Goal: Information Seeking & Learning: Learn about a topic

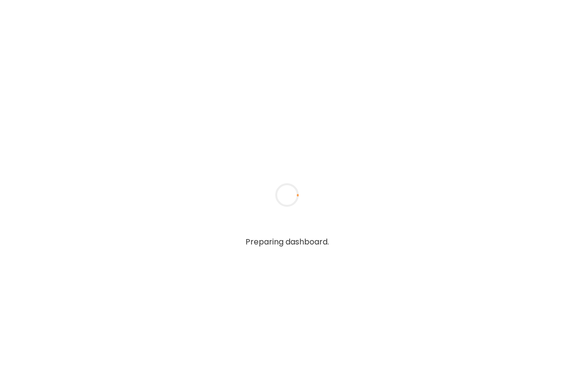
type textarea "**********"
type input "**********"
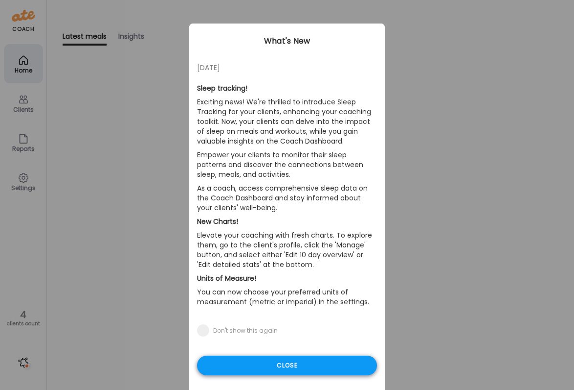
click at [260, 372] on div "Close" at bounding box center [287, 365] width 180 height 20
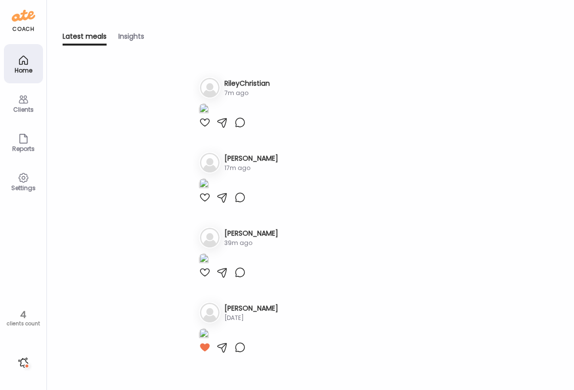
click at [24, 66] on icon at bounding box center [24, 60] width 12 height 12
click at [236, 228] on h3 "[PERSON_NAME]" at bounding box center [252, 233] width 54 height 10
click at [235, 228] on h3 "[PERSON_NAME]" at bounding box center [252, 233] width 54 height 10
click at [17, 106] on div "Clients" at bounding box center [23, 109] width 35 height 6
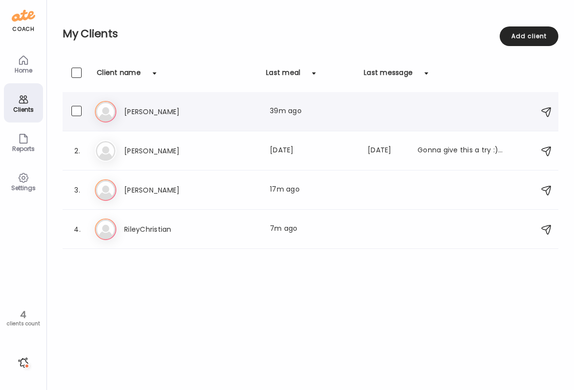
click at [157, 121] on div "Be [PERSON_NAME] Last meal: 39m ago" at bounding box center [312, 112] width 435 height 22
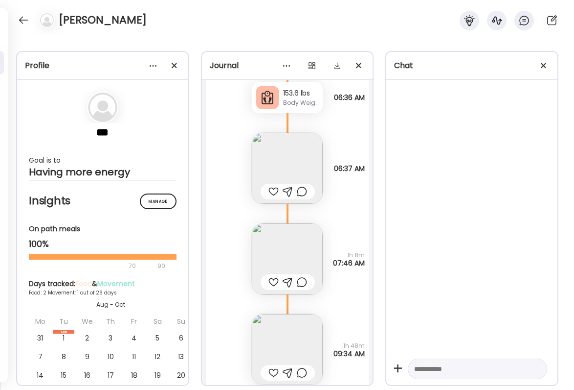
scroll to position [3035, 0]
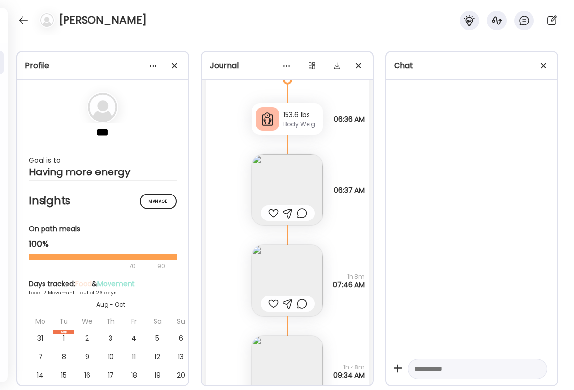
click at [303, 255] on img at bounding box center [287, 280] width 71 height 71
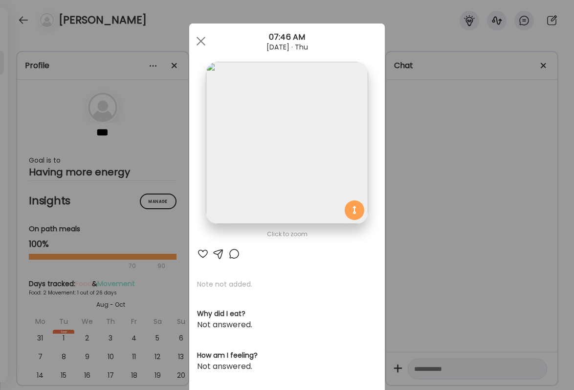
click at [453, 190] on div "Ate Coach Dashboard Wahoo! It’s official Take a moment to set up your Coach Pro…" at bounding box center [287, 195] width 574 height 390
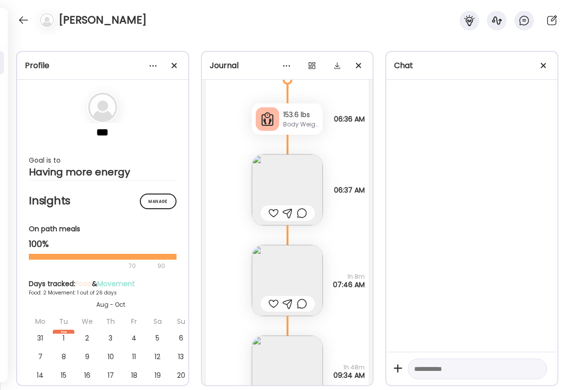
click at [296, 341] on img at bounding box center [287, 370] width 71 height 71
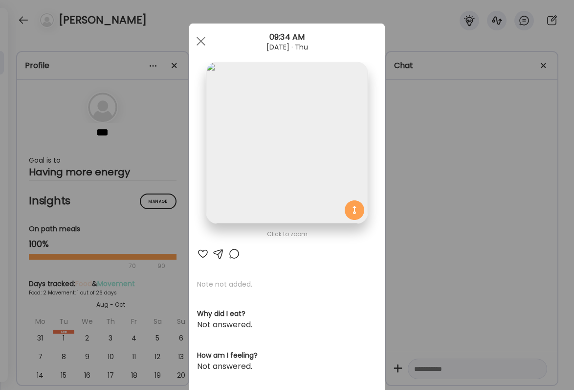
click at [490, 240] on div "Ate Coach Dashboard Wahoo! It’s official Take a moment to set up your Coach Pro…" at bounding box center [287, 195] width 574 height 390
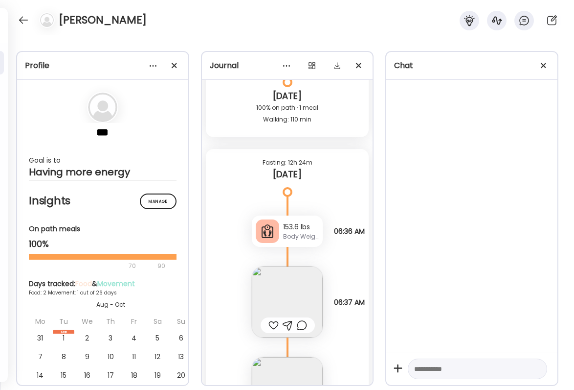
scroll to position [2921, 0]
drag, startPoint x: 282, startPoint y: 227, endPoint x: 314, endPoint y: 226, distance: 32.3
click at [314, 226] on div "153.6 lbs Body Weight" at bounding box center [287, 232] width 71 height 31
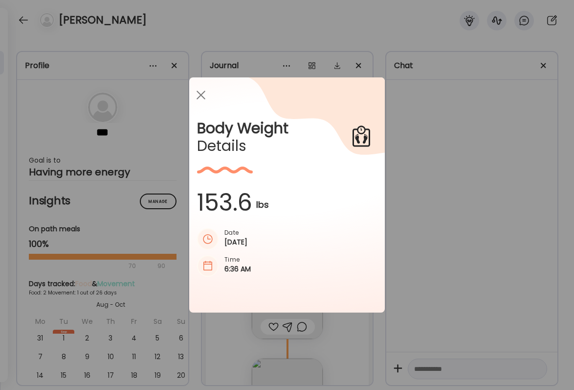
click at [482, 226] on div "Ate Coach Dashboard Wahoo! It’s official Take a moment to set up your Coach Pro…" at bounding box center [287, 195] width 574 height 390
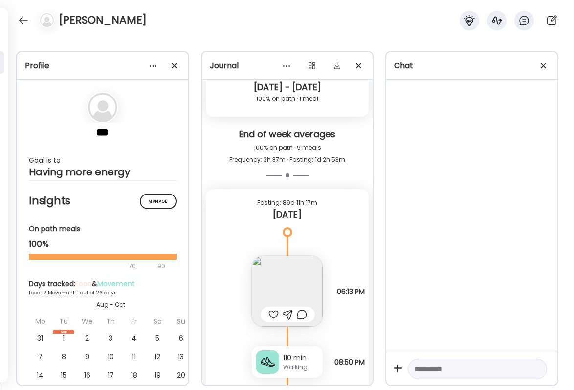
scroll to position [2648, 0]
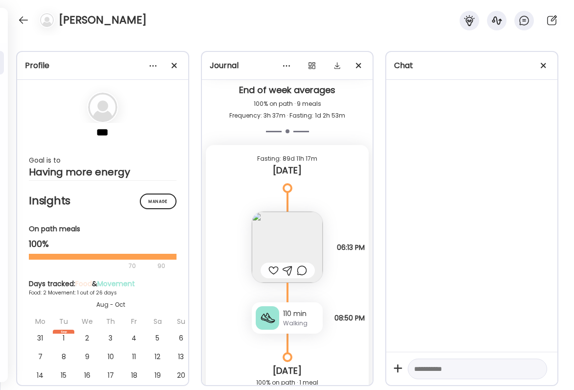
click at [275, 269] on div at bounding box center [274, 270] width 10 height 12
click at [279, 241] on img at bounding box center [287, 246] width 71 height 71
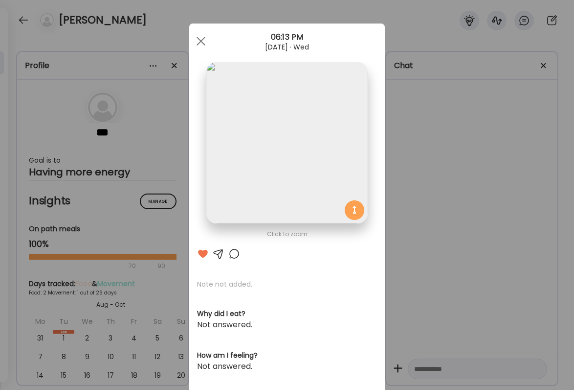
click at [439, 239] on div "Ate Coach Dashboard Wahoo! It’s official Take a moment to set up your Coach Pro…" at bounding box center [287, 195] width 574 height 390
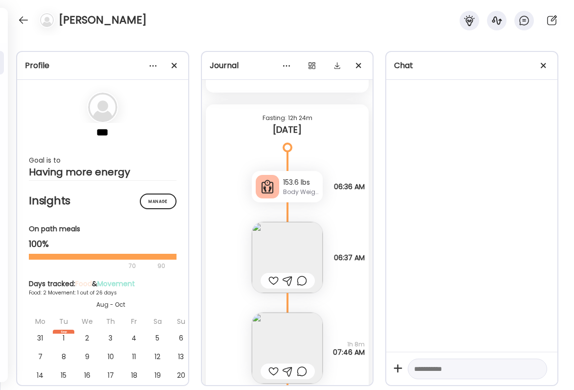
scroll to position [2970, 0]
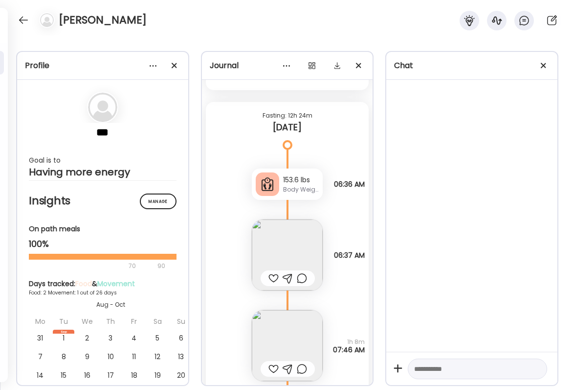
click at [276, 254] on img at bounding box center [287, 254] width 71 height 71
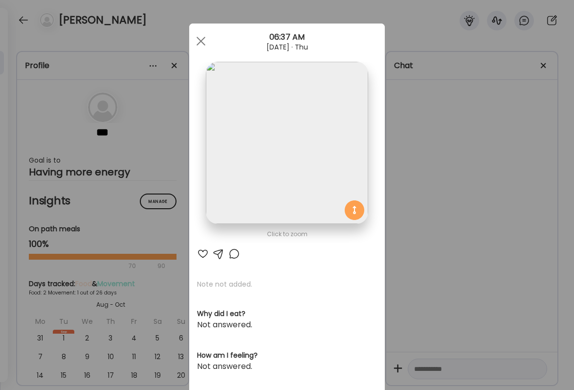
click at [203, 251] on div at bounding box center [203, 254] width 12 height 12
click at [428, 208] on div "Ate Coach Dashboard Wahoo! It’s official Take a moment to set up your Coach Pro…" at bounding box center [287, 195] width 574 height 390
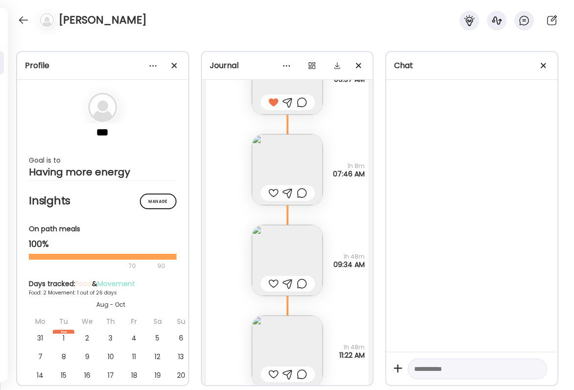
scroll to position [3169, 0]
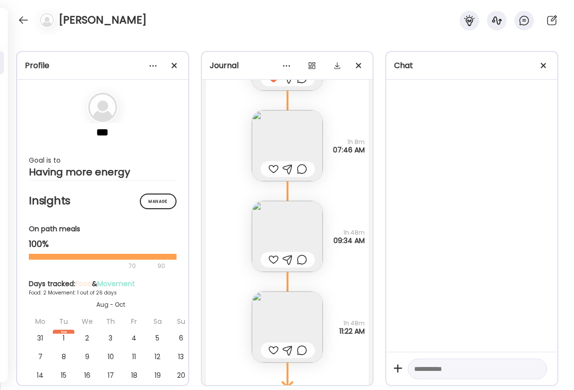
click at [284, 129] on img at bounding box center [287, 145] width 71 height 71
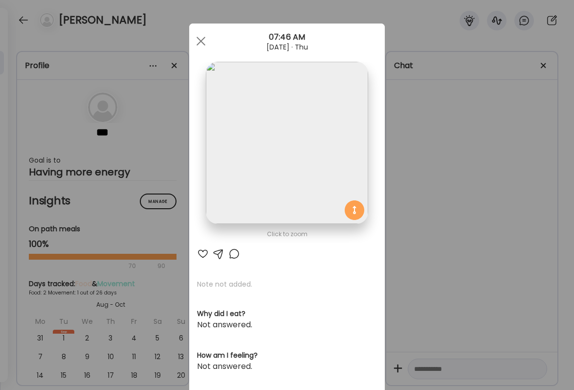
click at [425, 231] on div "Ate Coach Dashboard Wahoo! It’s official Take a moment to set up your Coach Pro…" at bounding box center [287, 195] width 574 height 390
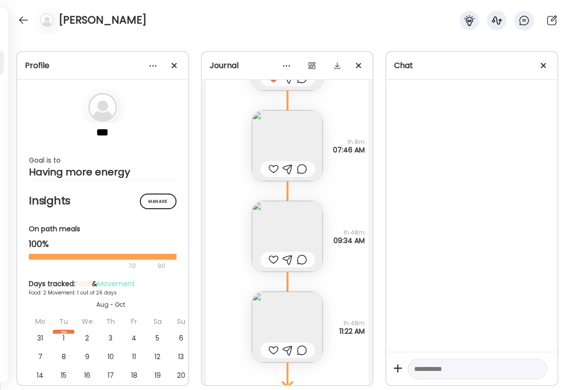
scroll to position [3152, 0]
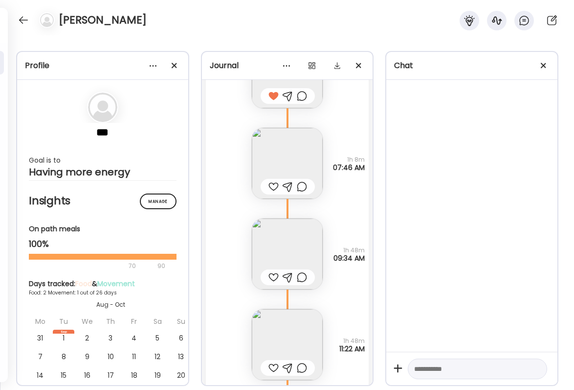
click at [16, 12] on div "[PERSON_NAME]" at bounding box center [287, 17] width 574 height 35
click at [24, 17] on div at bounding box center [24, 20] width 16 height 16
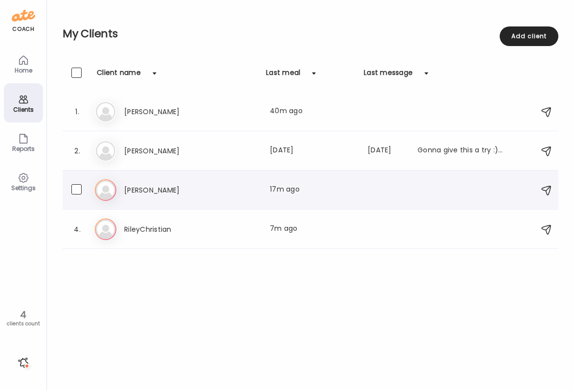
click at [223, 189] on div "[PERSON_NAME] Last meal: 17m ago" at bounding box center [314, 190] width 380 height 12
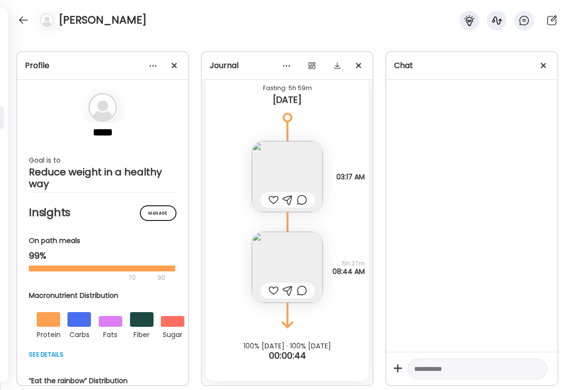
scroll to position [24219, 0]
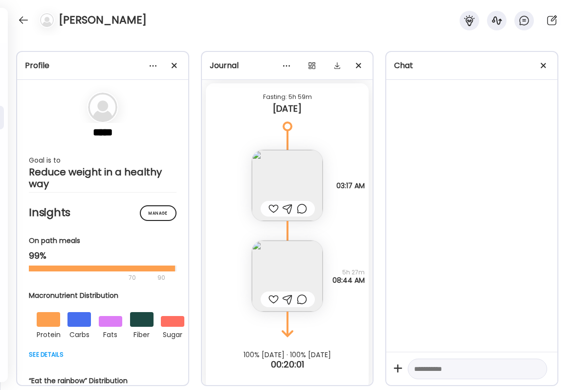
click at [296, 186] on img at bounding box center [287, 185] width 71 height 71
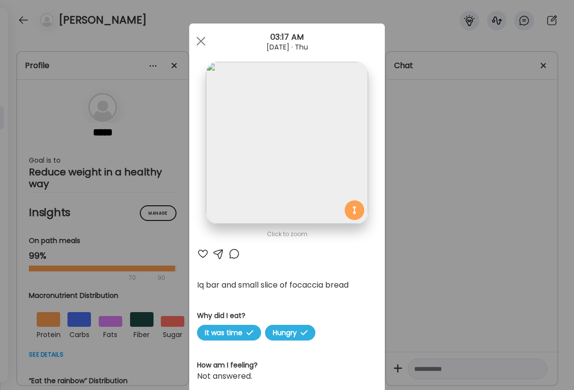
click at [413, 248] on div "Ate Coach Dashboard Wahoo! It’s official Take a moment to set up your Coach Pro…" at bounding box center [287, 195] width 574 height 390
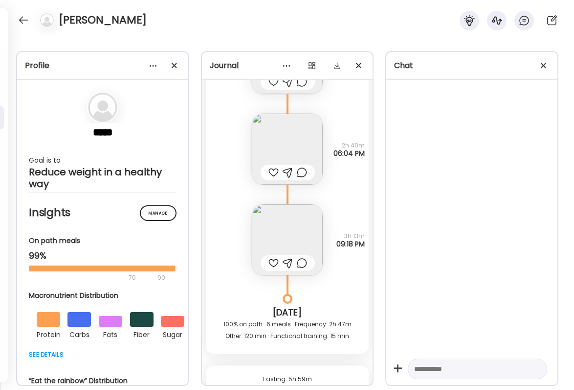
scroll to position [23940, 0]
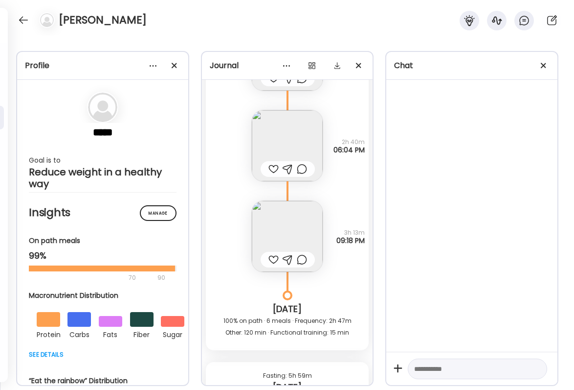
click at [305, 142] on img at bounding box center [287, 145] width 71 height 71
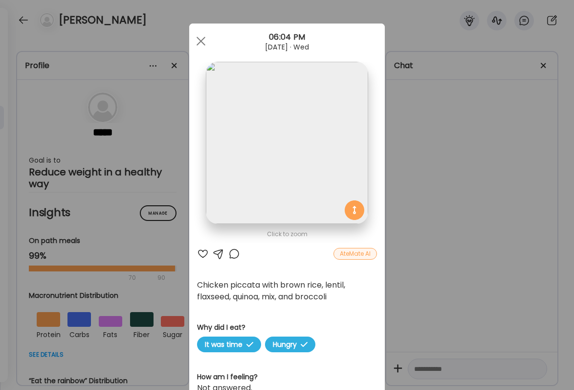
click at [460, 185] on div "Ate Coach Dashboard Wahoo! It’s official Take a moment to set up your Coach Pro…" at bounding box center [287, 195] width 574 height 390
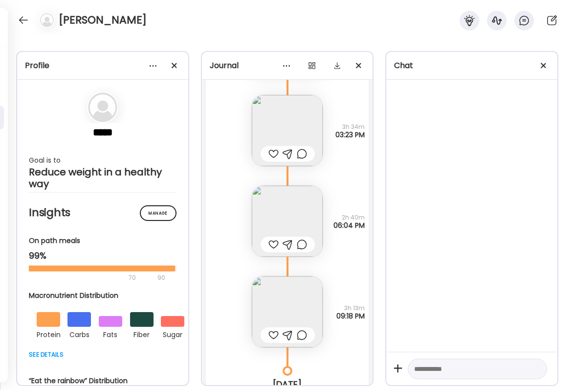
scroll to position [23864, 0]
click at [287, 134] on img at bounding box center [287, 131] width 71 height 71
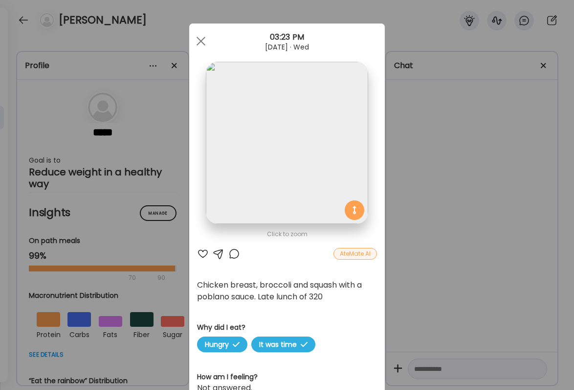
click at [428, 243] on div "Ate Coach Dashboard Wahoo! It’s official Take a moment to set up your Coach Pro…" at bounding box center [287, 195] width 574 height 390
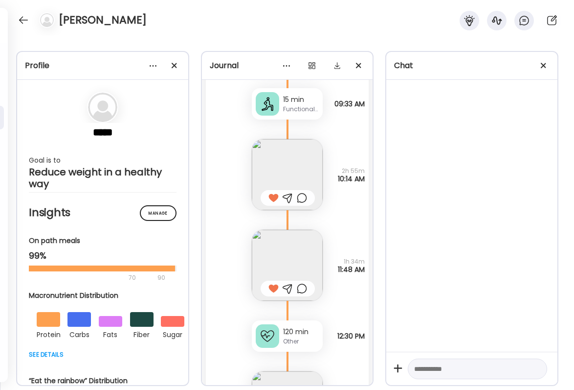
scroll to position [23590, 0]
drag, startPoint x: 335, startPoint y: 177, endPoint x: 363, endPoint y: 177, distance: 28.4
click at [363, 177] on span "10:14 AM" at bounding box center [351, 178] width 27 height 8
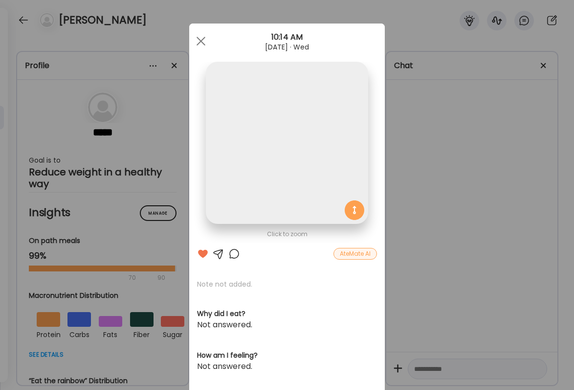
click at [363, 177] on img at bounding box center [287, 143] width 162 height 162
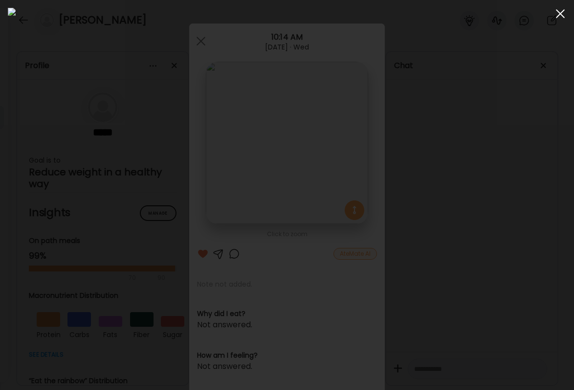
click at [556, 11] on div at bounding box center [561, 14] width 20 height 20
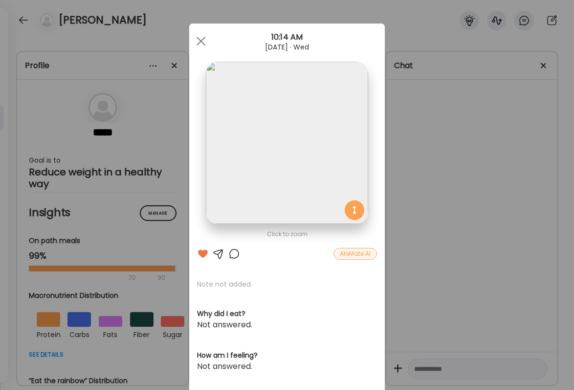
click at [431, 99] on div "Ate Coach Dashboard Wahoo! It’s official Take a moment to set up your Coach Pro…" at bounding box center [287, 195] width 574 height 390
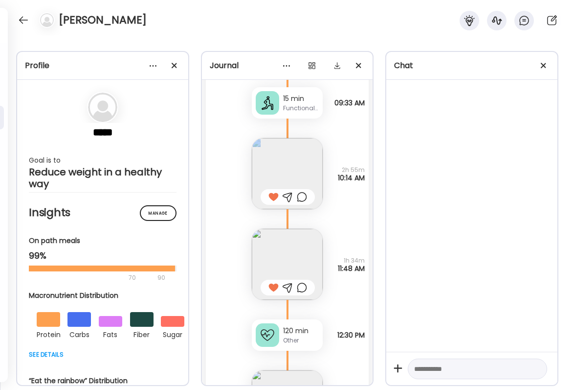
drag, startPoint x: 343, startPoint y: 166, endPoint x: 365, endPoint y: 182, distance: 27.0
click at [365, 182] on div "2h 55m 10:14 AM" at bounding box center [351, 174] width 27 height 16
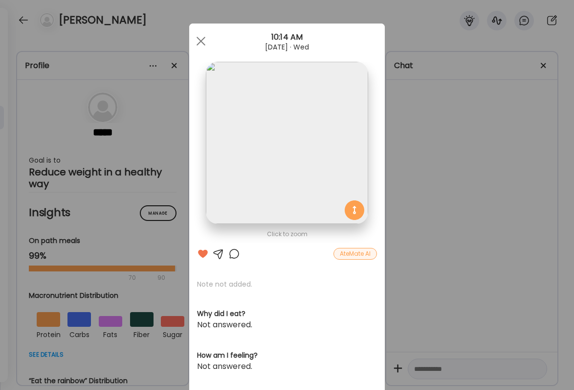
click at [392, 189] on div "Ate Coach Dashboard Wahoo! It’s official Take a moment to set up your Coach Pro…" at bounding box center [287, 195] width 574 height 390
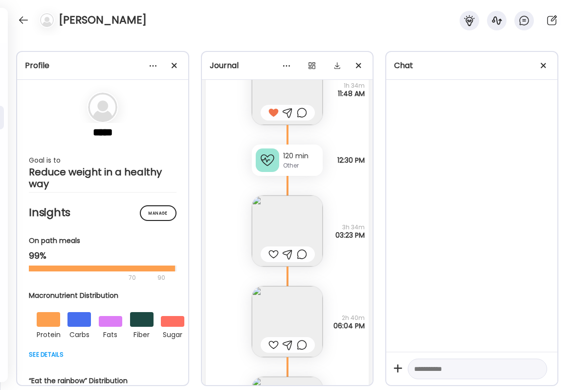
scroll to position [23767, 0]
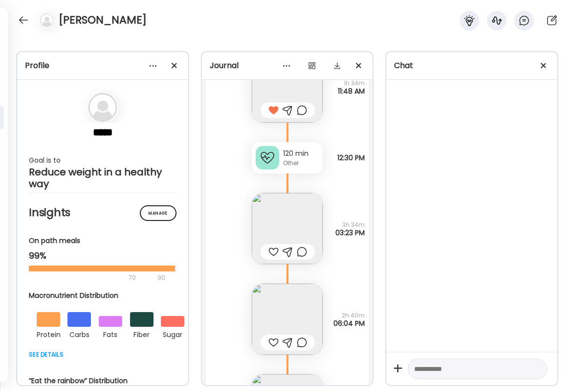
click at [298, 235] on img at bounding box center [287, 228] width 71 height 71
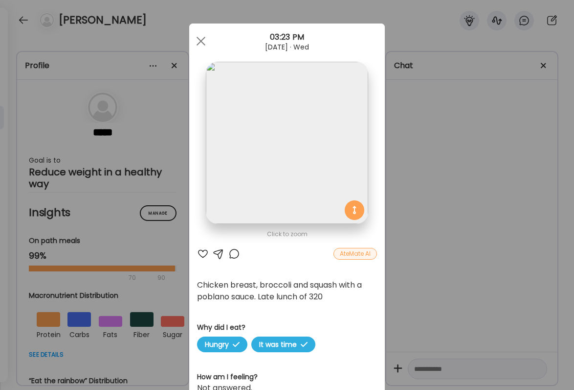
click at [423, 239] on div "Ate Coach Dashboard Wahoo! It’s official Take a moment to set up your Coach Pro…" at bounding box center [287, 195] width 574 height 390
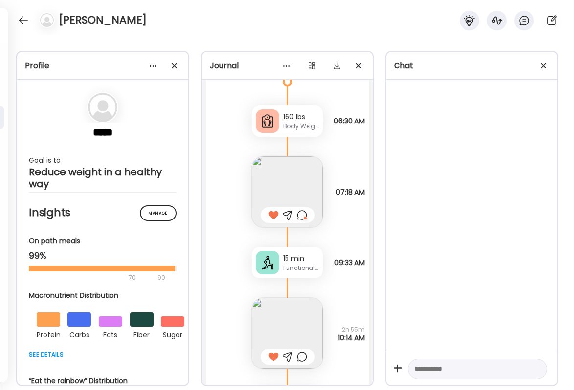
scroll to position [23419, 0]
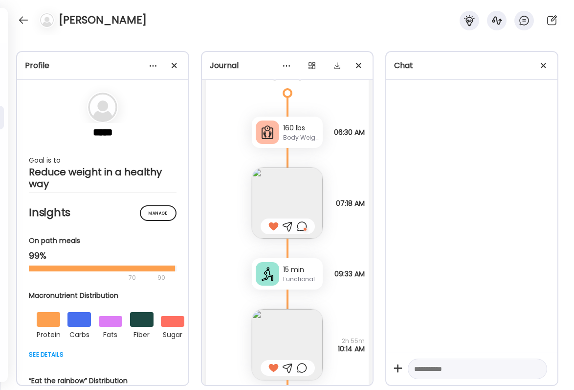
click at [299, 196] on img at bounding box center [287, 202] width 71 height 71
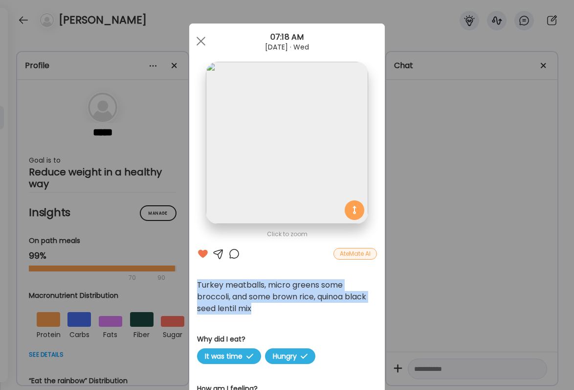
drag, startPoint x: 198, startPoint y: 281, endPoint x: 257, endPoint y: 312, distance: 67.4
click at [257, 312] on div "Turkey meatballs, micro greens some broccoli, and some brown rice, quinoa black…" at bounding box center [287, 296] width 180 height 35
copy div "Turkey meatballs, micro greens some broccoli, and some brown rice, quinoa black…"
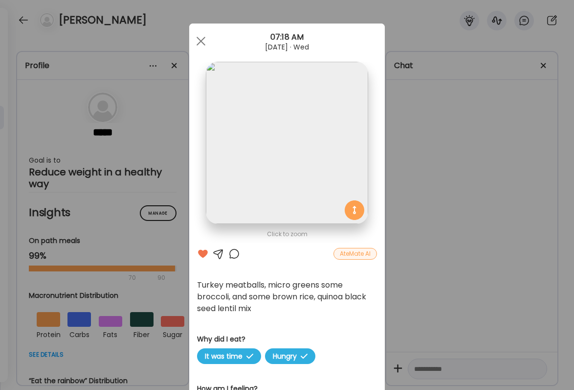
click at [466, 297] on div "Ate Coach Dashboard Wahoo! It’s official Take a moment to set up your Coach Pro…" at bounding box center [287, 195] width 574 height 390
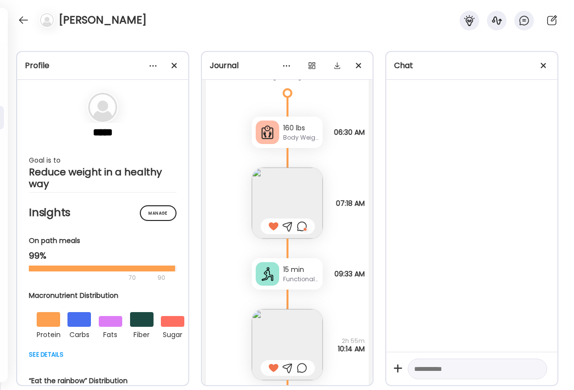
click at [283, 325] on img at bounding box center [287, 344] width 71 height 71
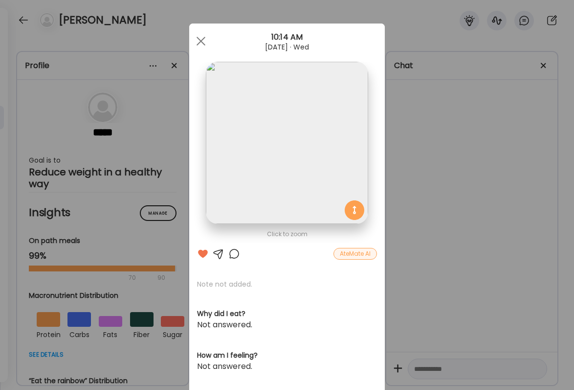
click at [452, 233] on div "Ate Coach Dashboard Wahoo! It’s official Take a moment to set up your Coach Pro…" at bounding box center [287, 195] width 574 height 390
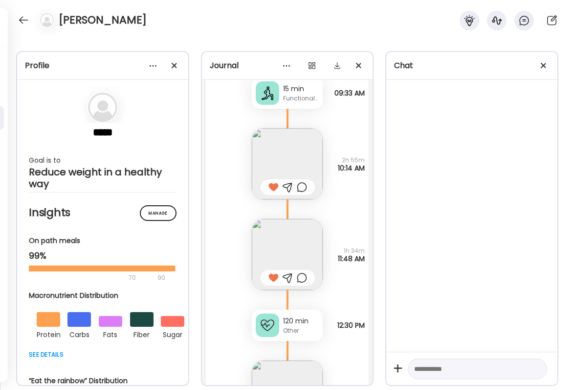
scroll to position [23624, 0]
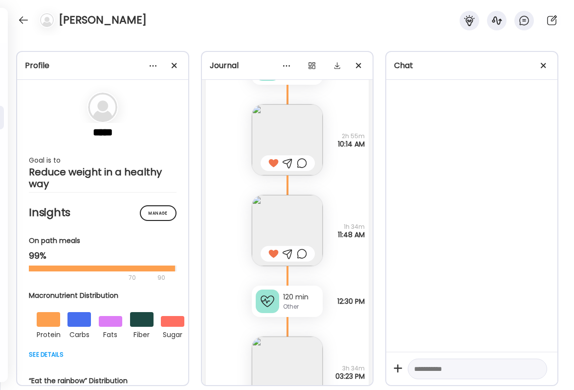
click at [295, 222] on img at bounding box center [287, 230] width 71 height 71
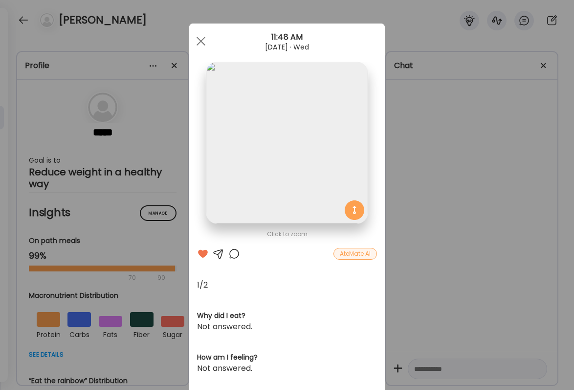
click at [451, 212] on div "Ate Coach Dashboard Wahoo! It’s official Take a moment to set up your Coach Pro…" at bounding box center [287, 195] width 574 height 390
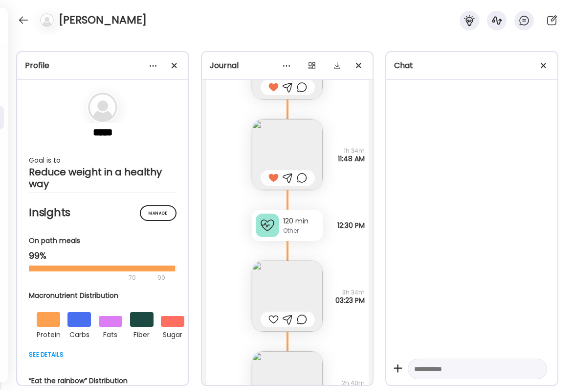
scroll to position [23703, 0]
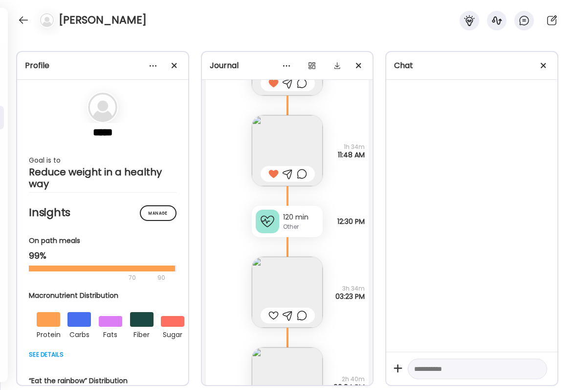
click at [285, 295] on img at bounding box center [287, 291] width 71 height 71
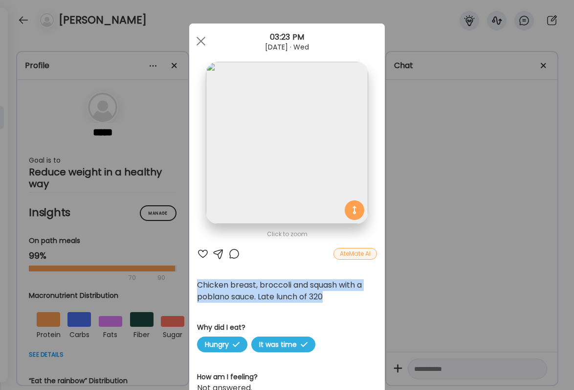
drag, startPoint x: 198, startPoint y: 286, endPoint x: 332, endPoint y: 297, distance: 135.0
click at [332, 297] on div "Chicken breast, broccoli and squash with a poblano sauce. Late lunch of 320" at bounding box center [287, 290] width 180 height 23
copy div "Chicken breast, broccoli and squash with a poblano sauce. Late lunch of 320"
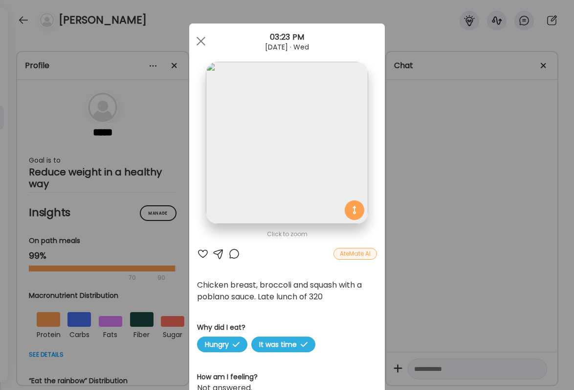
click at [417, 267] on div "Ate Coach Dashboard Wahoo! It’s official Take a moment to set up your Coach Pro…" at bounding box center [287, 195] width 574 height 390
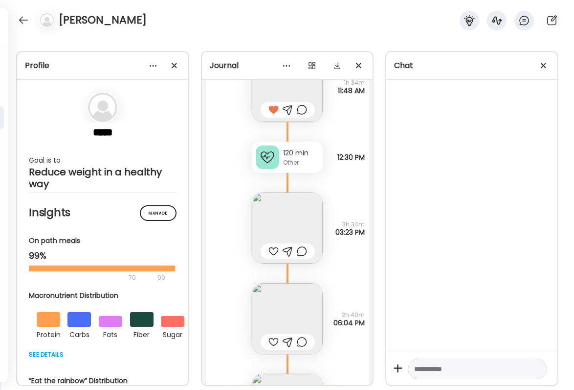
scroll to position [23768, 0]
click at [299, 296] on img at bounding box center [287, 317] width 71 height 71
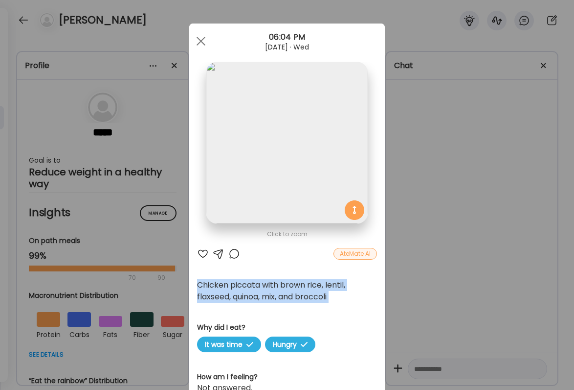
drag, startPoint x: 196, startPoint y: 285, endPoint x: 337, endPoint y: 304, distance: 141.7
click at [338, 304] on div "Click to zoom AteMate AI Chicken piccata with brown rice, lentil, flaxseed, qui…" at bounding box center [287, 321] width 196 height 597
copy div "Chicken piccata with brown rice, lentil, flaxseed, quinoa, mix, and broccoli"
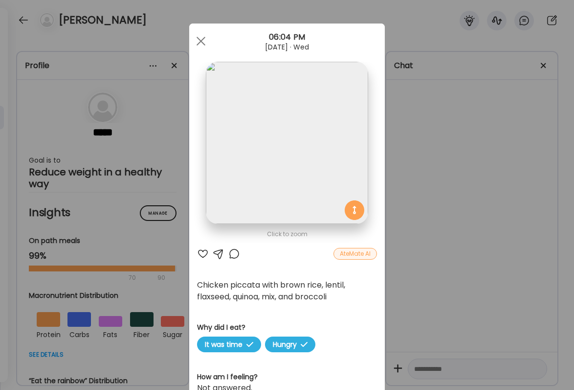
click at [472, 225] on div "Ate Coach Dashboard Wahoo! It’s official Take a moment to set up your Coach Pro…" at bounding box center [287, 195] width 574 height 390
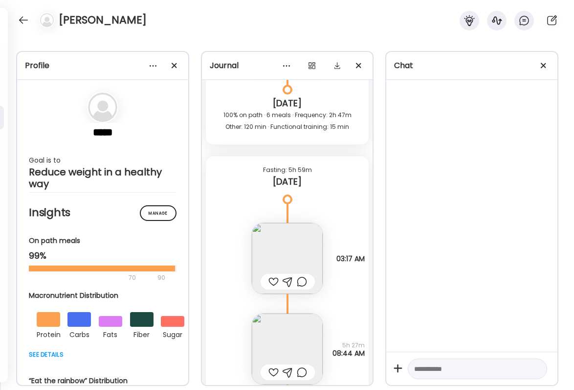
scroll to position [24150, 0]
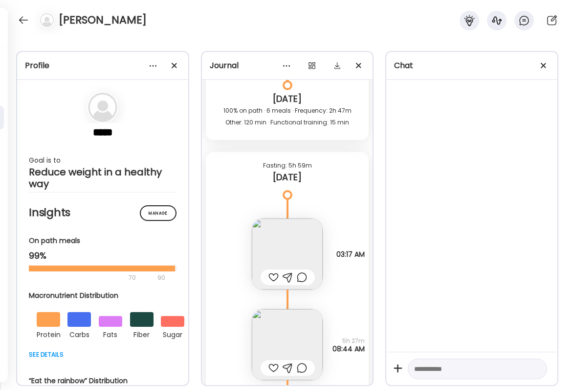
click at [299, 243] on img at bounding box center [287, 253] width 71 height 71
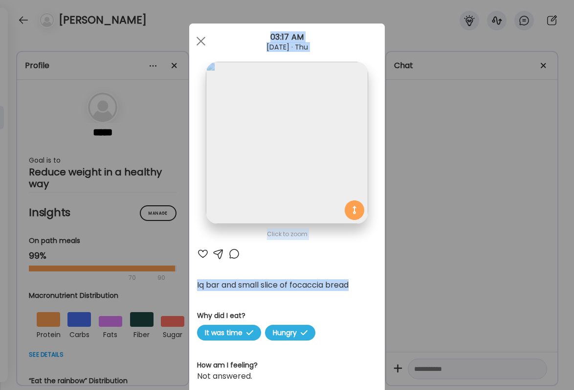
drag, startPoint x: 355, startPoint y: 284, endPoint x: 187, endPoint y: 282, distance: 168.3
click at [187, 283] on div "Ate Coach Dashboard Wahoo! It’s official Take a moment to set up your Coach Pro…" at bounding box center [287, 195] width 574 height 390
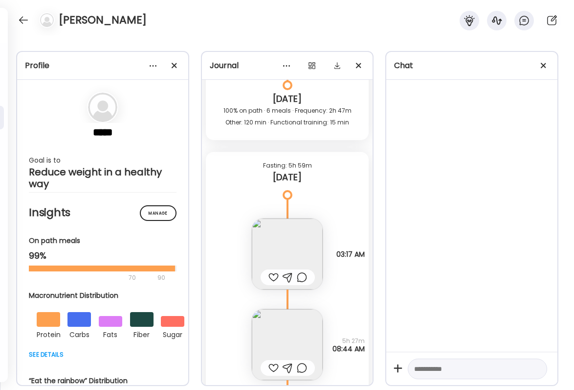
click at [303, 235] on img at bounding box center [287, 253] width 71 height 71
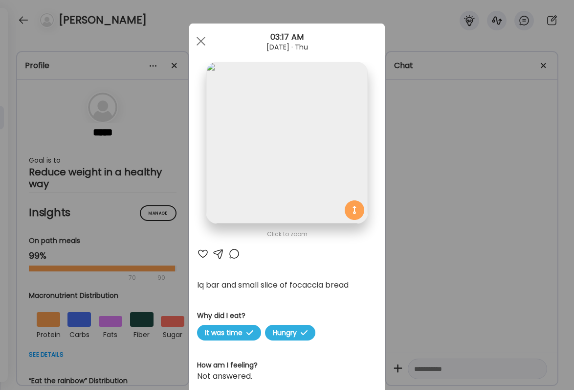
click at [356, 281] on div "Iq bar and small slice of focaccia bread" at bounding box center [287, 285] width 180 height 12
click at [355, 283] on div "Iq bar and small slice of focaccia bread" at bounding box center [287, 285] width 180 height 12
drag, startPoint x: 355, startPoint y: 283, endPoint x: 198, endPoint y: 286, distance: 157.1
click at [198, 286] on div "Iq bar and small slice of focaccia bread" at bounding box center [287, 285] width 180 height 12
copy div "Iq bar and small slice of focaccia bread"
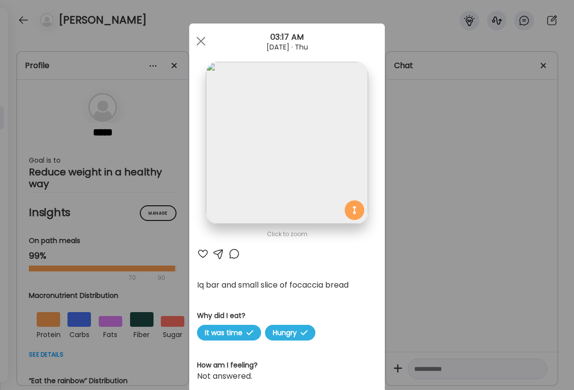
click at [458, 235] on div "Ate Coach Dashboard Wahoo! It’s official Take a moment to set up your Coach Pro…" at bounding box center [287, 195] width 574 height 390
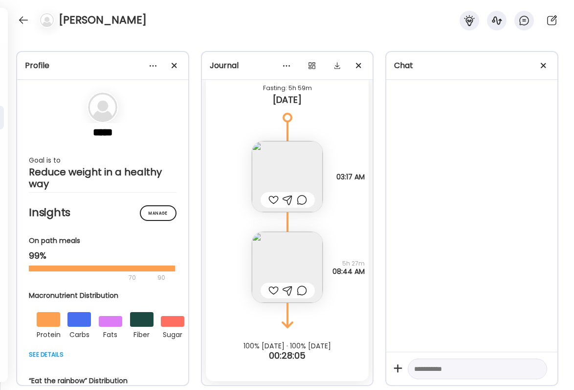
scroll to position [24227, 0]
click at [286, 256] on img at bounding box center [287, 266] width 71 height 71
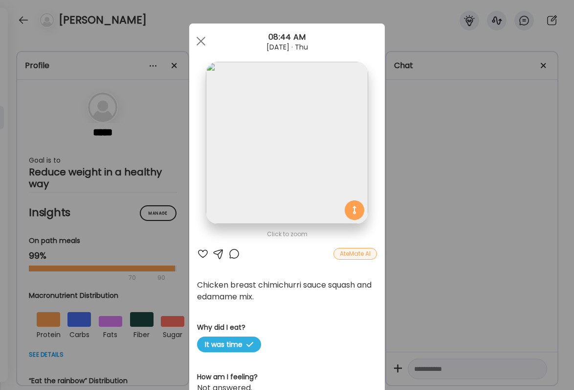
click at [428, 254] on div "Ate Coach Dashboard Wahoo! It’s official Take a moment to set up your Coach Pro…" at bounding box center [287, 195] width 574 height 390
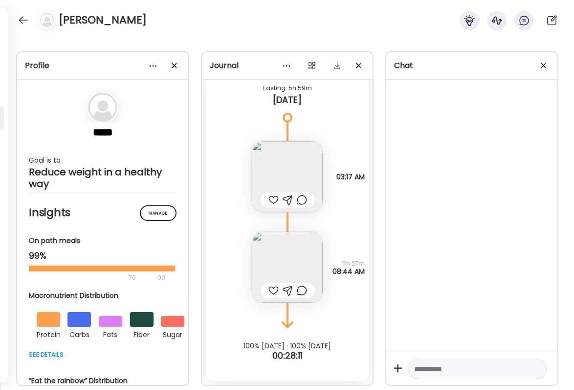
click at [332, 230] on div "Chicken breast chimichurri sauce squash and edamame mix. Why did I eat? It was …" at bounding box center [287, 257] width 163 height 91
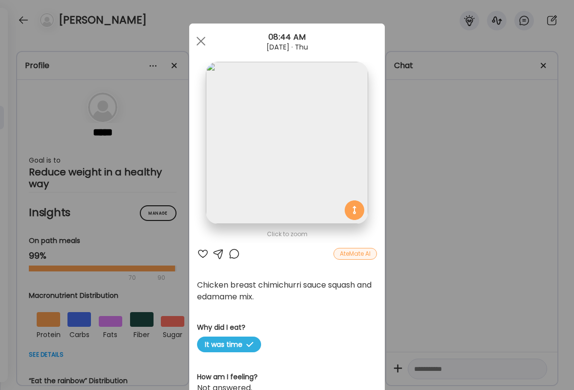
click at [406, 226] on div "Ate Coach Dashboard Wahoo! It’s official Take a moment to set up your Coach Pro…" at bounding box center [287, 195] width 574 height 390
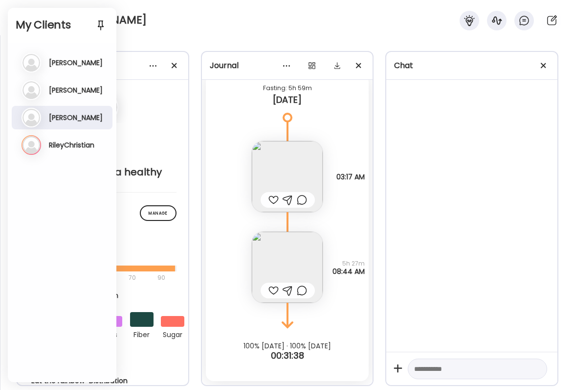
click at [172, 39] on div "Profile ***** Goal is to Reduce weight in a healthy way Manage Insights On path…" at bounding box center [287, 212] width 574 height 354
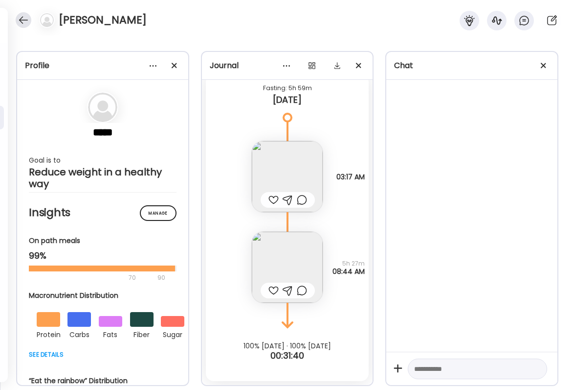
click at [27, 21] on div at bounding box center [24, 20] width 16 height 16
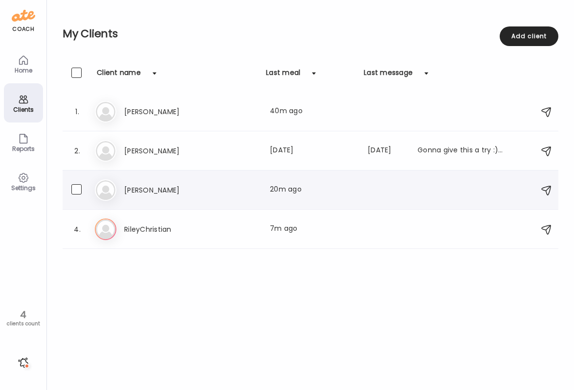
click at [211, 177] on div "3. Me [PERSON_NAME] Last meal: 20m ago" at bounding box center [311, 189] width 496 height 39
click at [204, 180] on div "Me [PERSON_NAME] Last meal: 20m ago" at bounding box center [312, 190] width 435 height 22
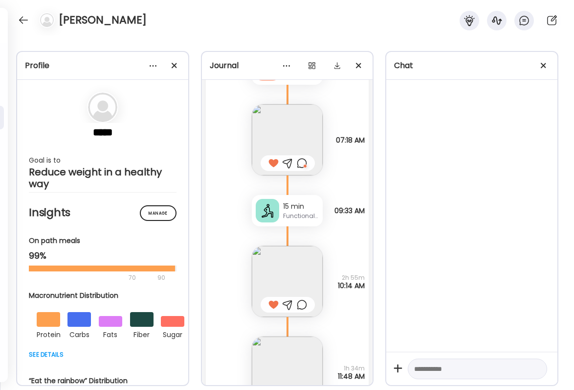
scroll to position [23435, 0]
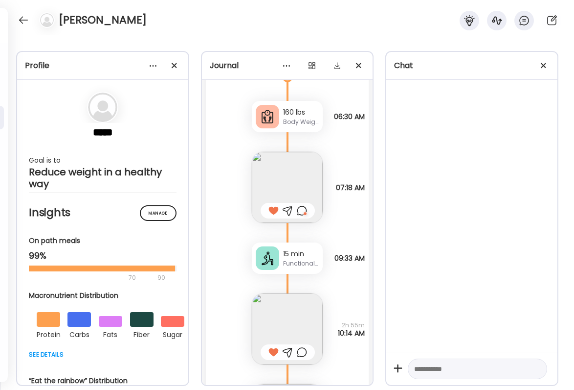
click at [303, 185] on img at bounding box center [287, 187] width 71 height 71
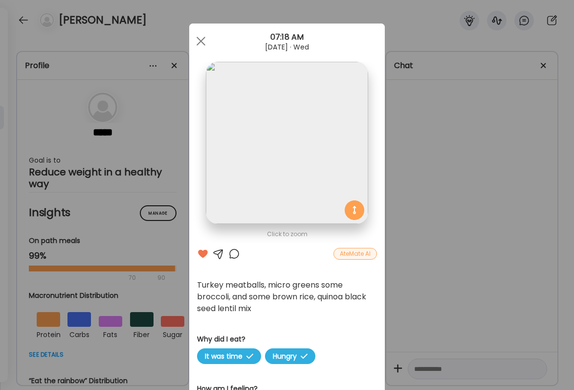
click at [472, 242] on div "Ate Coach Dashboard Wahoo! It’s official Take a moment to set up your Coach Pro…" at bounding box center [287, 195] width 574 height 390
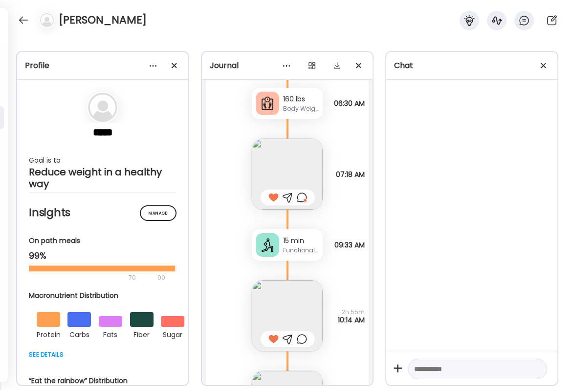
scroll to position [23441, 0]
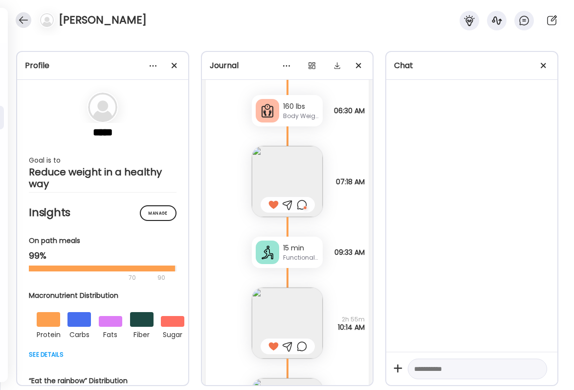
click at [27, 20] on div at bounding box center [24, 20] width 16 height 16
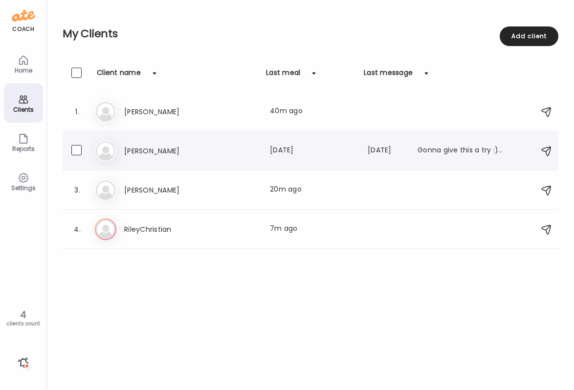
click at [172, 157] on div "Ji [PERSON_NAME] Last meal: [DATE] Last message: [DATE] Gonna give this a try :…" at bounding box center [312, 151] width 435 height 22
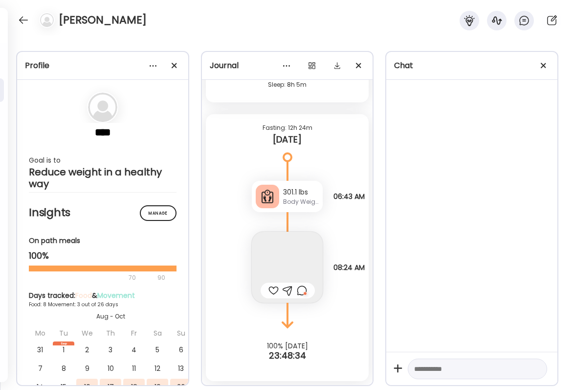
scroll to position [11893, 0]
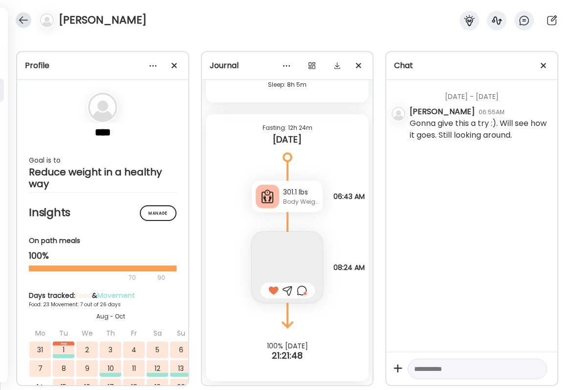
click at [26, 23] on div at bounding box center [24, 20] width 16 height 16
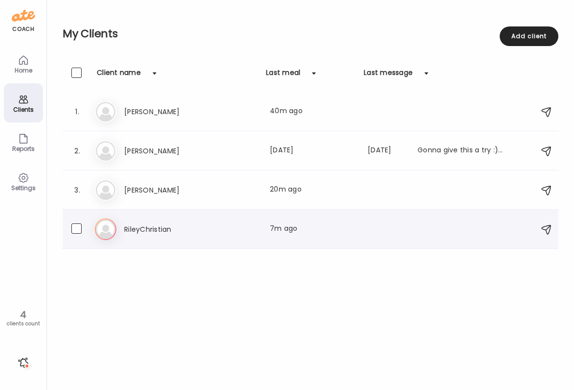
click at [201, 225] on h3 "RileyChristian" at bounding box center [167, 229] width 86 height 12
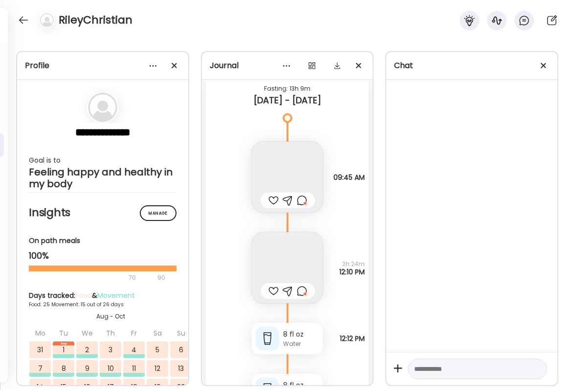
scroll to position [38376, 0]
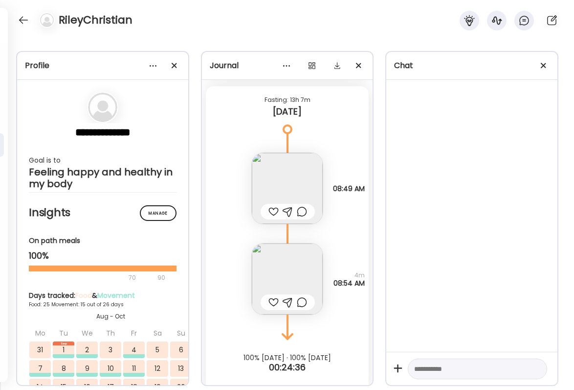
click at [303, 271] on img at bounding box center [287, 278] width 71 height 71
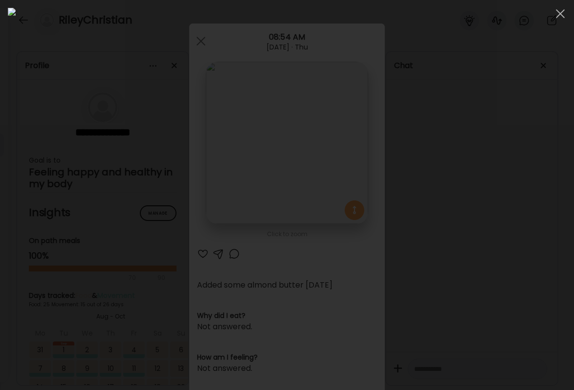
click at [516, 315] on div at bounding box center [287, 195] width 559 height 374
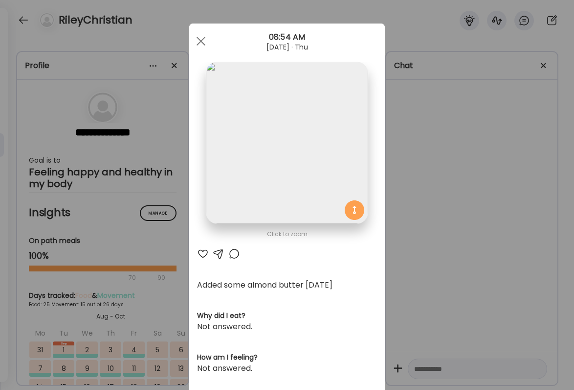
click at [474, 133] on div "Ate Coach Dashboard Wahoo! It’s official Take a moment to set up your Coach Pro…" at bounding box center [287, 195] width 574 height 390
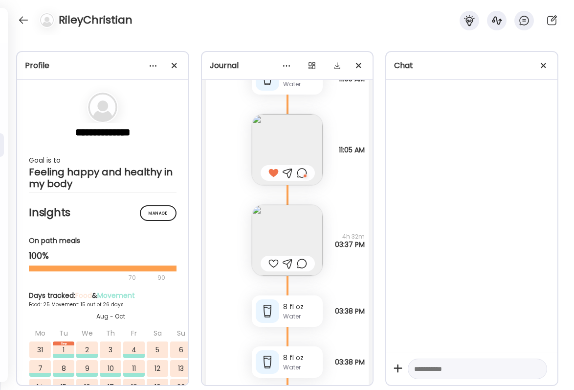
scroll to position [37368, 0]
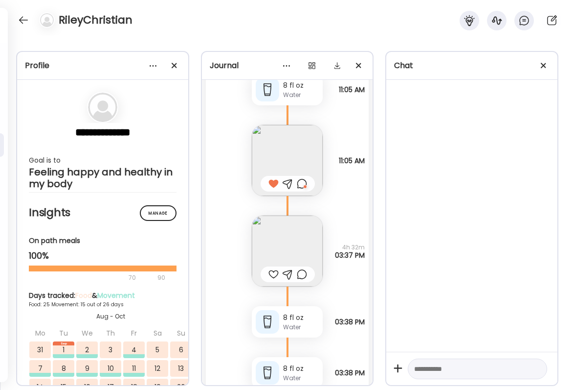
click at [294, 215] on img at bounding box center [287, 250] width 71 height 71
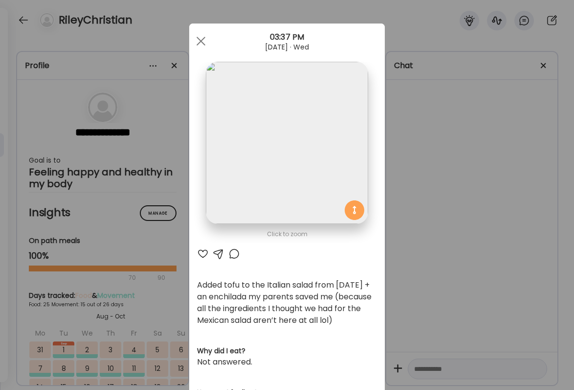
click at [443, 265] on div "Ate Coach Dashboard Wahoo! It’s official Take a moment to set up your Coach Pro…" at bounding box center [287, 195] width 574 height 390
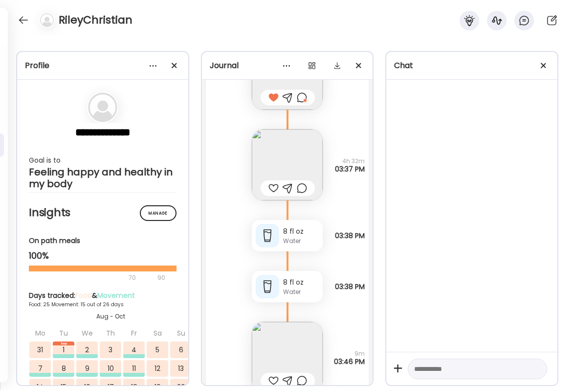
scroll to position [37454, 0]
click at [288, 338] on img at bounding box center [287, 356] width 71 height 71
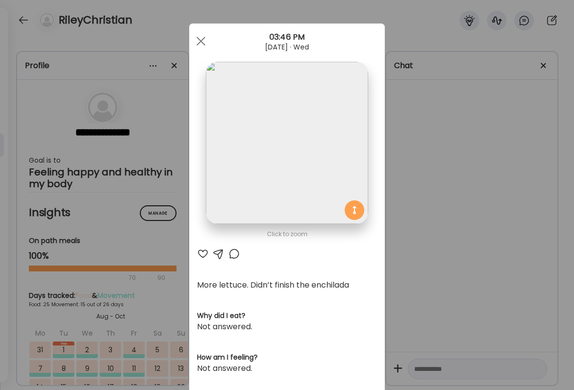
click at [451, 309] on div "Ate Coach Dashboard Wahoo! It’s official Take a moment to set up your Coach Pro…" at bounding box center [287, 195] width 574 height 390
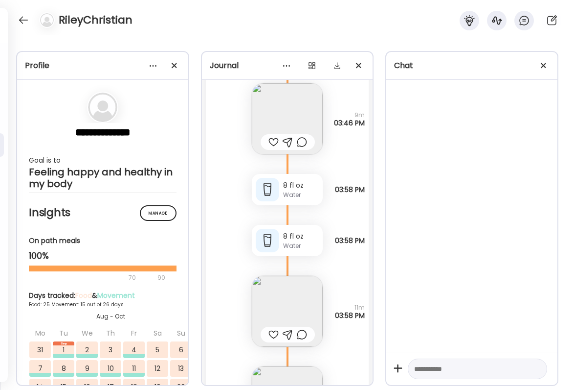
scroll to position [37693, 0]
click at [295, 290] on img at bounding box center [287, 310] width 71 height 71
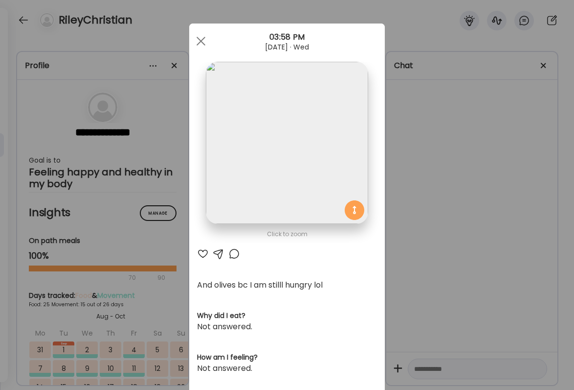
click at [404, 273] on div "Ate Coach Dashboard Wahoo! It’s official Take a moment to set up your Coach Pro…" at bounding box center [287, 195] width 574 height 390
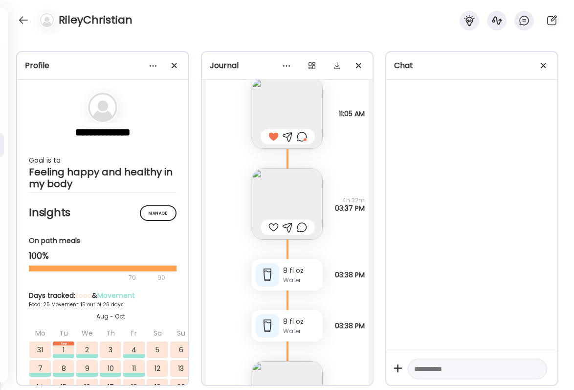
scroll to position [37414, 0]
click at [303, 188] on img at bounding box center [287, 204] width 71 height 71
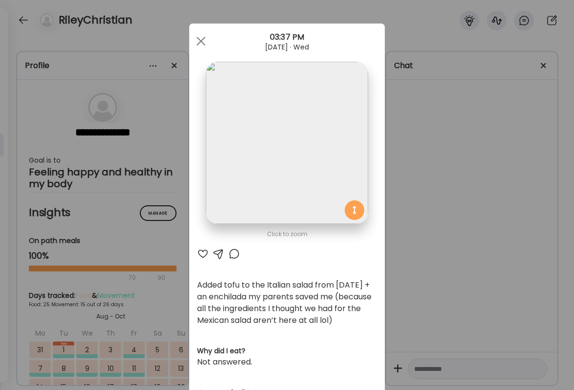
click at [455, 272] on div "Ate Coach Dashboard Wahoo! It’s official Take a moment to set up your Coach Pro…" at bounding box center [287, 195] width 574 height 390
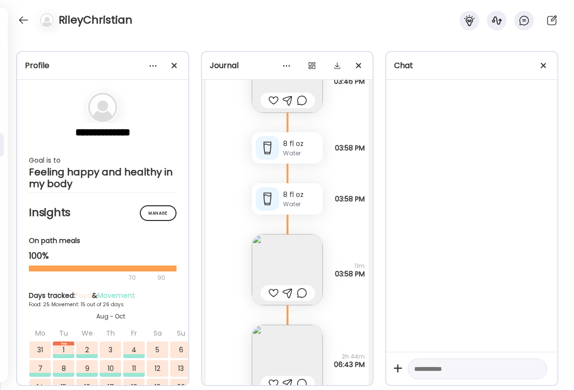
scroll to position [37760, 0]
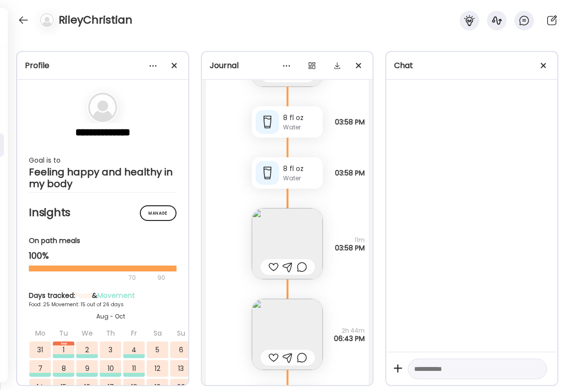
click at [280, 304] on img at bounding box center [287, 333] width 71 height 71
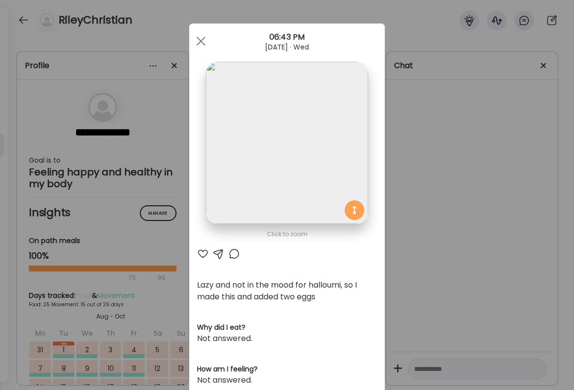
click at [402, 301] on div "Ate Coach Dashboard Wahoo! It’s official Take a moment to set up your Coach Pro…" at bounding box center [287, 195] width 574 height 390
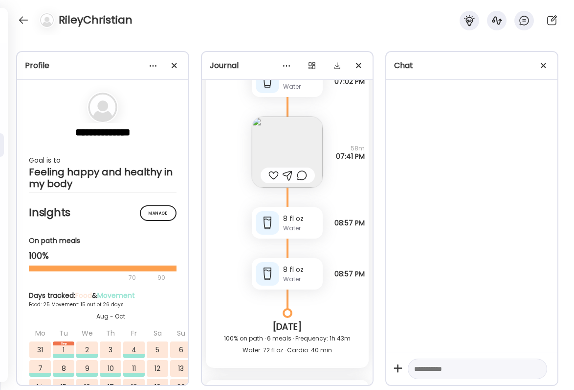
scroll to position [38092, 0]
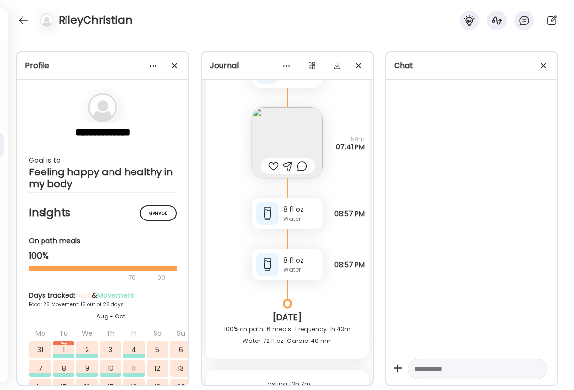
click at [299, 132] on img at bounding box center [287, 142] width 71 height 71
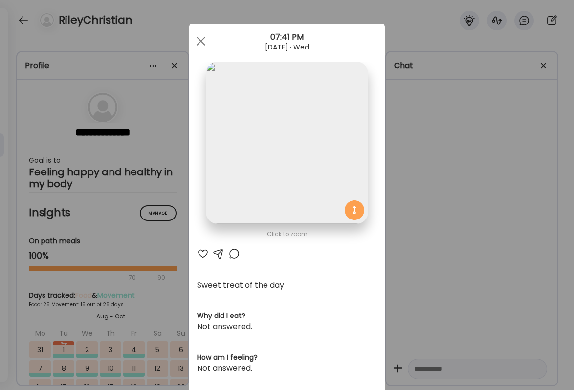
click at [462, 190] on div "Ate Coach Dashboard Wahoo! It’s official Take a moment to set up your Coach Pro…" at bounding box center [287, 195] width 574 height 390
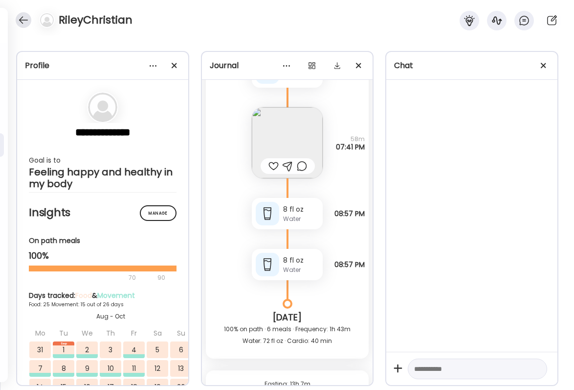
click at [25, 17] on div at bounding box center [24, 20] width 16 height 16
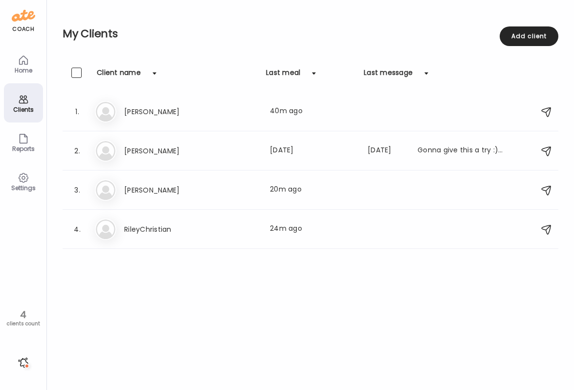
click at [24, 67] on div "Home" at bounding box center [23, 70] width 35 height 6
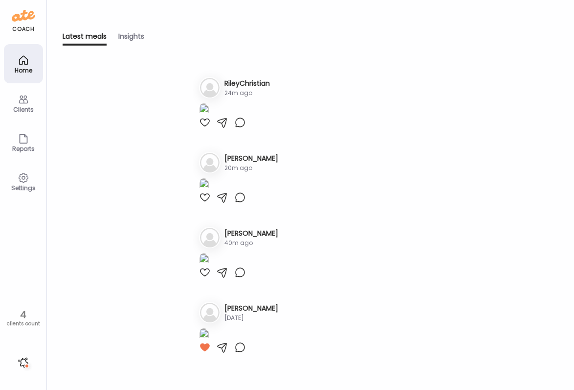
click at [35, 54] on div "Home" at bounding box center [23, 63] width 39 height 39
click at [21, 111] on div "Clients" at bounding box center [23, 109] width 35 height 6
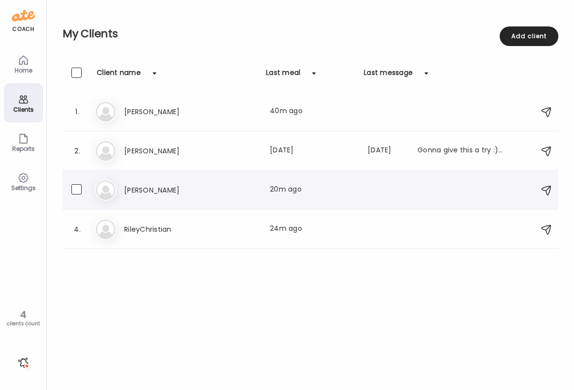
click at [226, 200] on div "Me [PERSON_NAME] Last meal: 20m ago" at bounding box center [312, 190] width 435 height 22
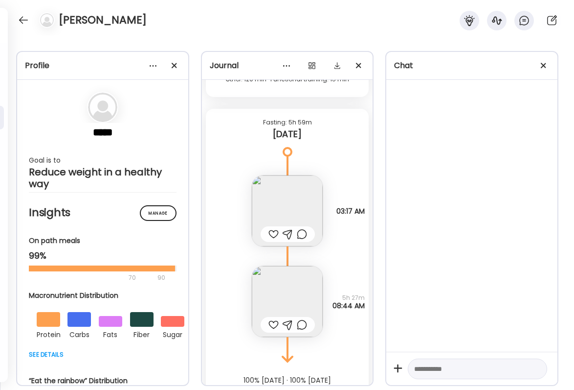
scroll to position [24203, 0]
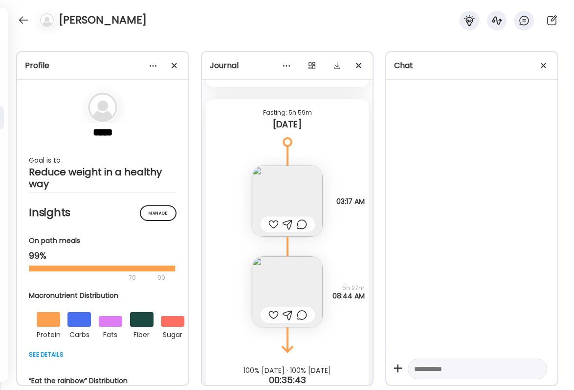
click at [292, 271] on img at bounding box center [287, 291] width 71 height 71
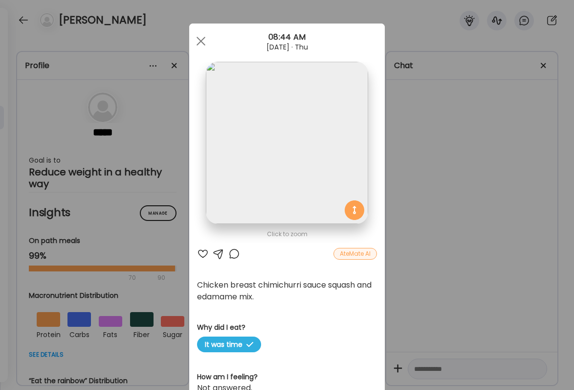
click at [435, 256] on div "Ate Coach Dashboard Wahoo! It’s official Take a moment to set up your Coach Pro…" at bounding box center [287, 195] width 574 height 390
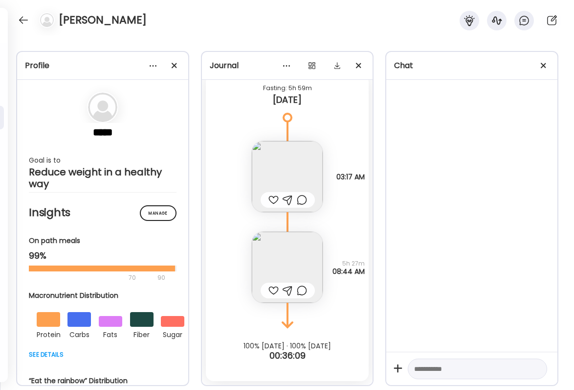
scroll to position [24227, 0]
click at [21, 26] on div at bounding box center [24, 20] width 16 height 16
